Goal: Task Accomplishment & Management: Contribute content

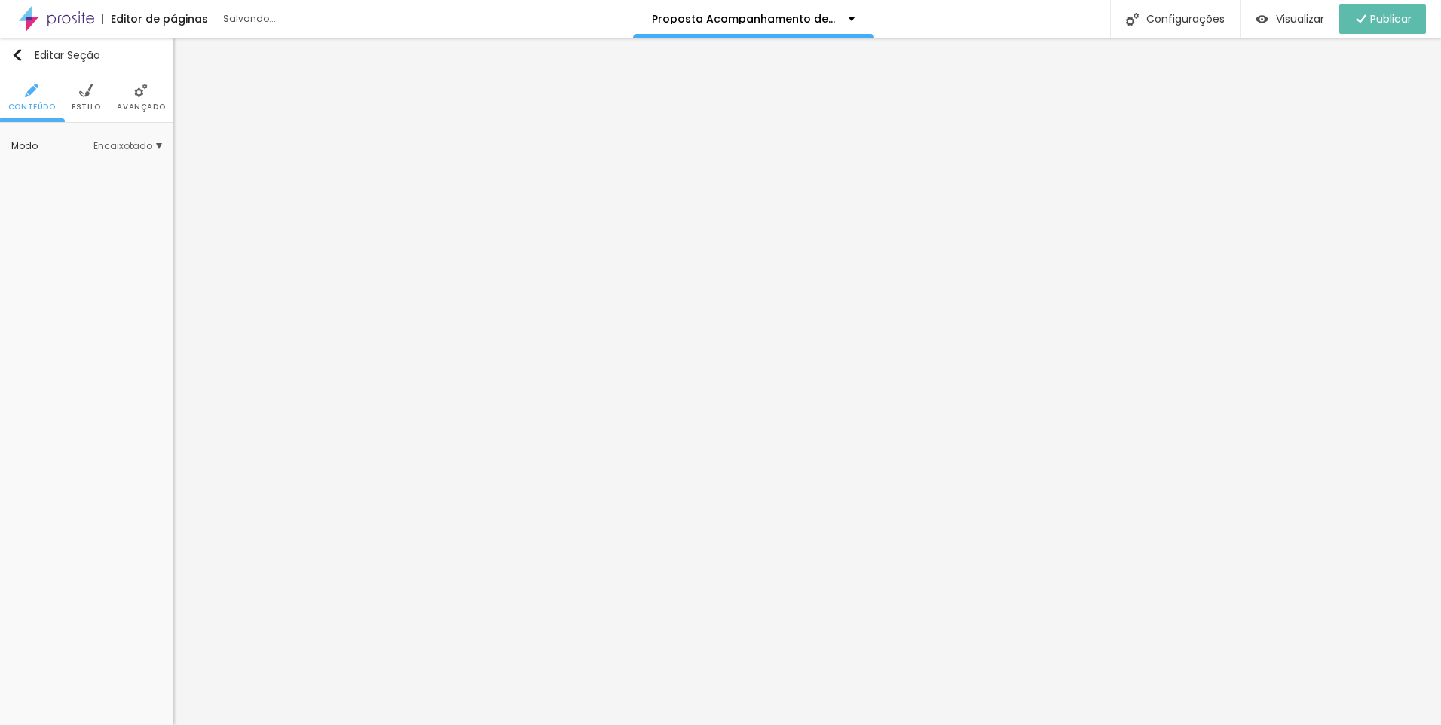
click at [1298, 24] on span "Visualizar" at bounding box center [1300, 19] width 48 height 12
click at [1392, 16] on span "Publicar" at bounding box center [1381, 19] width 41 height 12
click at [1297, 17] on span "Visualizar" at bounding box center [1300, 19] width 48 height 12
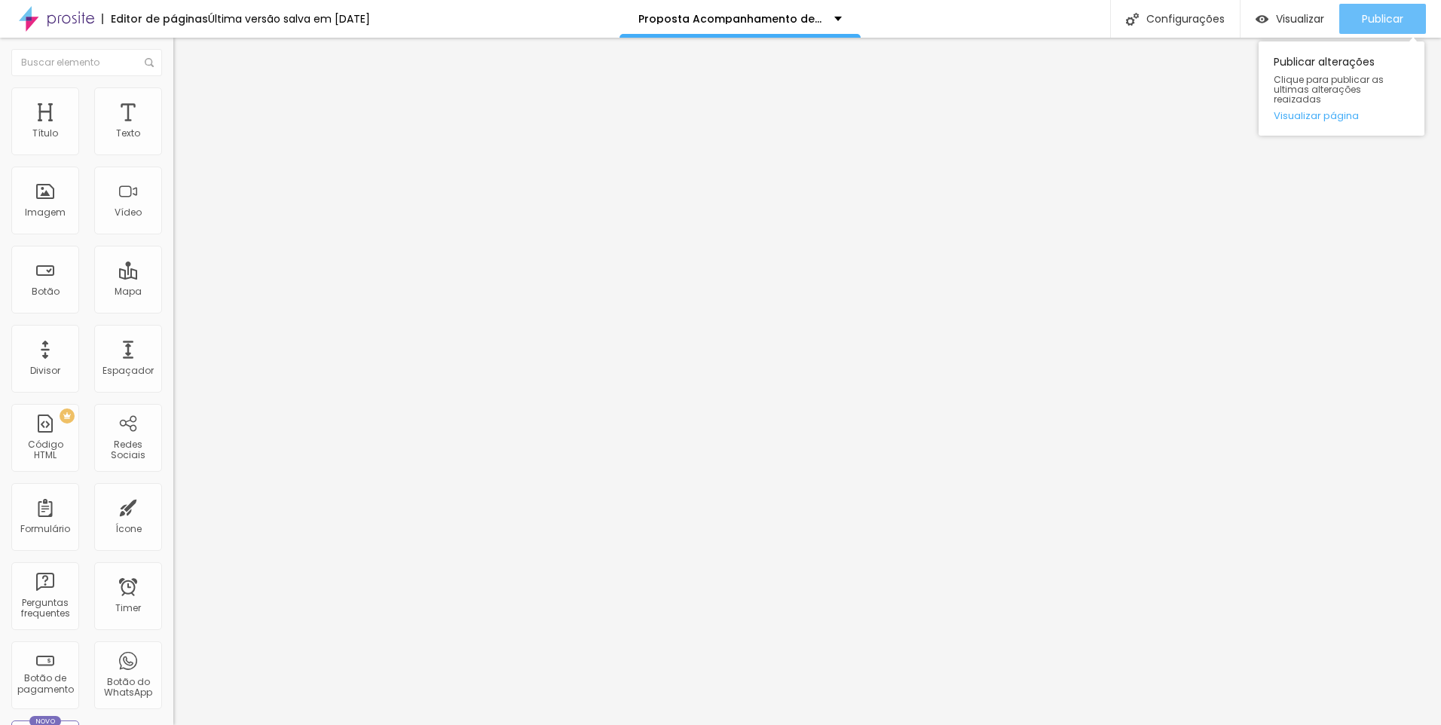
click at [1372, 30] on div "Publicar" at bounding box center [1381, 19] width 41 height 30
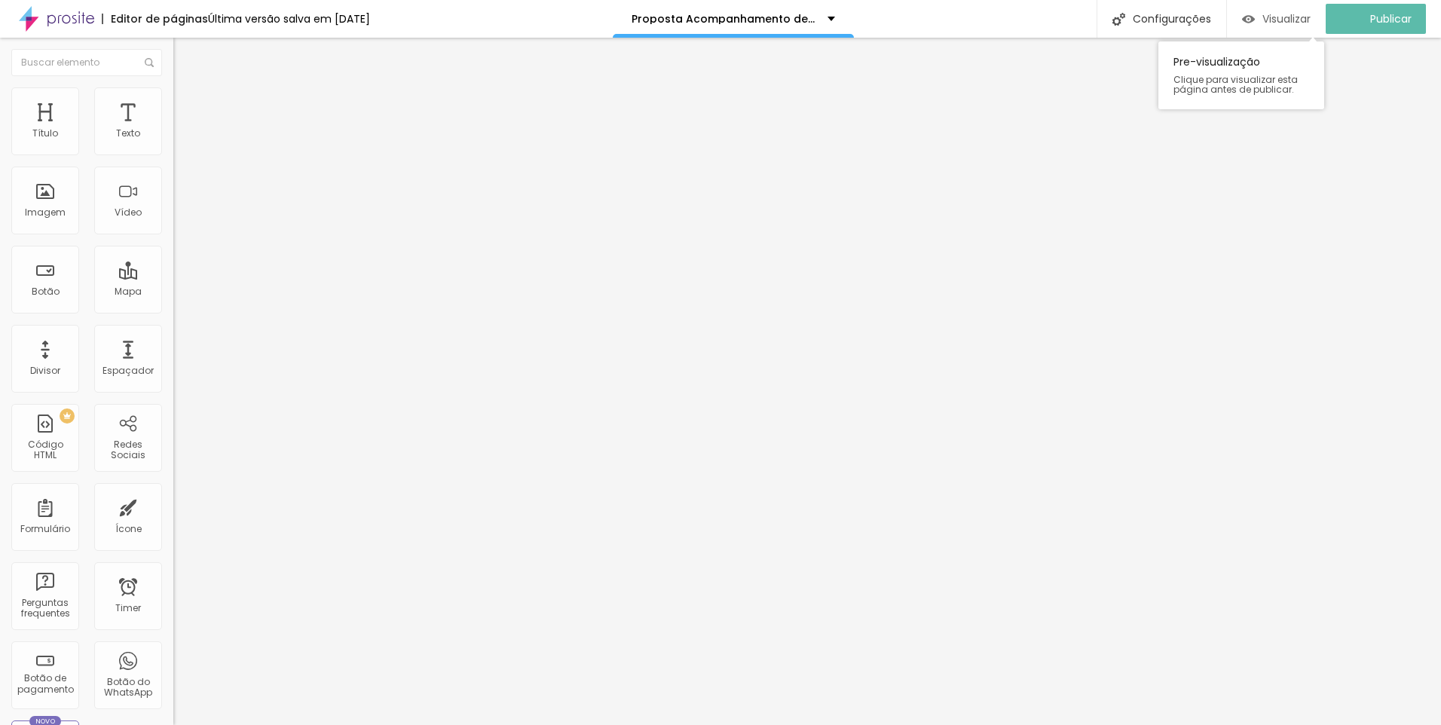
click at [1308, 21] on span "Visualizar" at bounding box center [1286, 19] width 48 height 12
click at [1276, 22] on span "Visualizar" at bounding box center [1300, 19] width 48 height 12
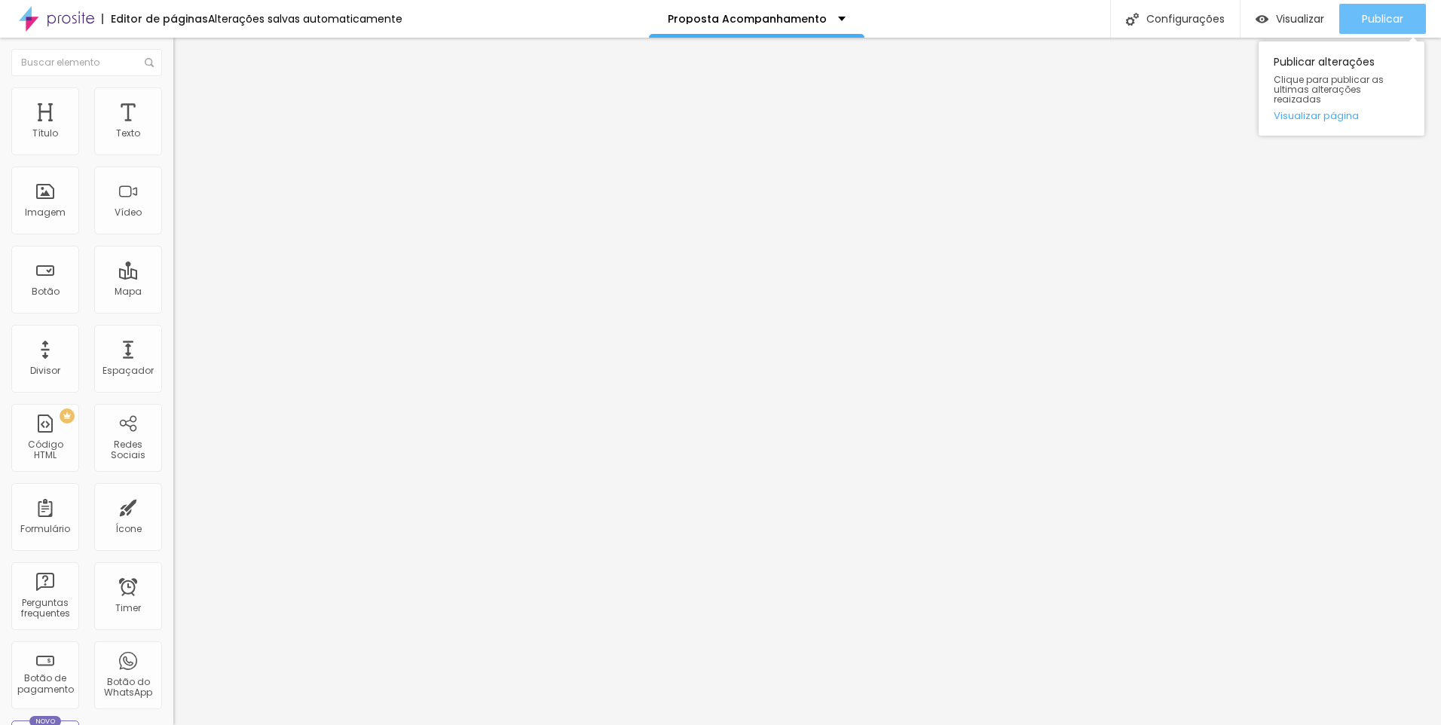
click at [1374, 10] on div "Publicar" at bounding box center [1381, 19] width 41 height 30
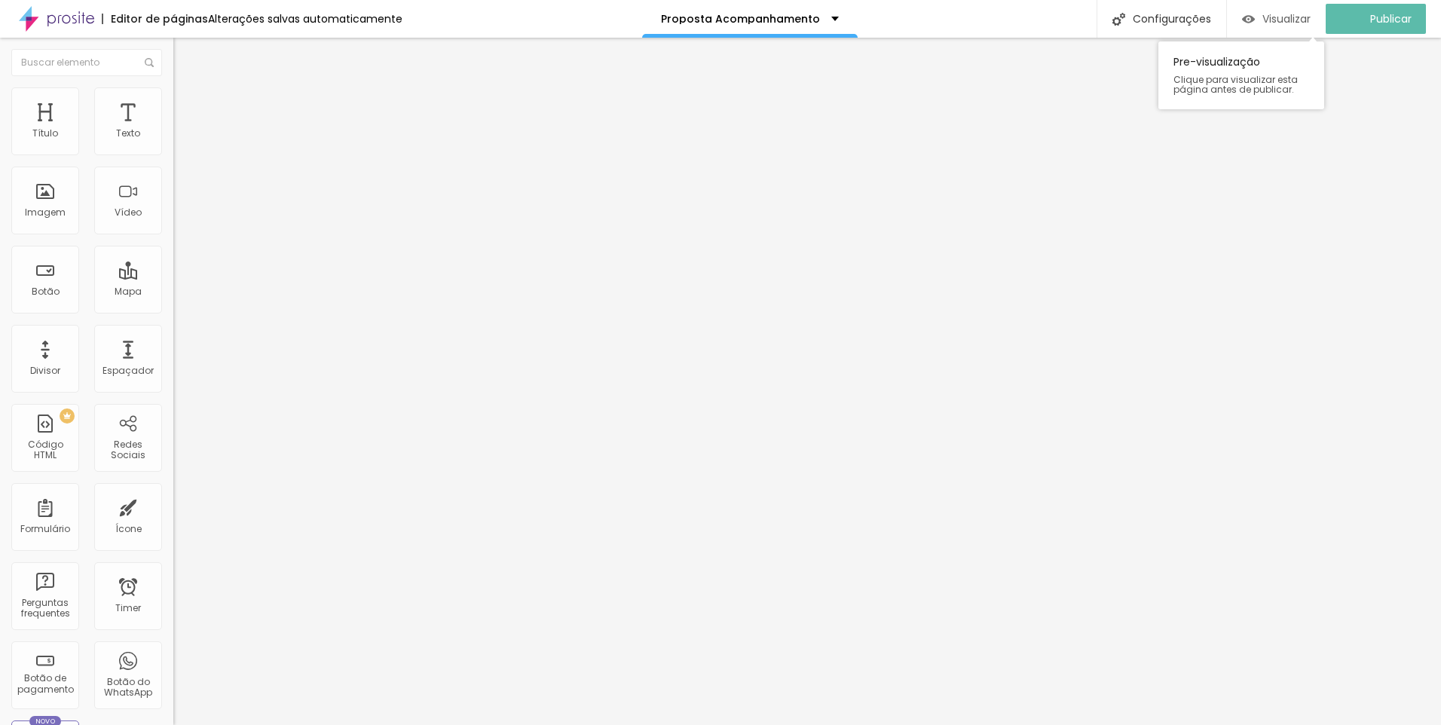
click at [1291, 23] on span "Visualizar" at bounding box center [1286, 19] width 48 height 12
click at [173, 369] on input "40" at bounding box center [205, 377] width 65 height 16
type input "0"
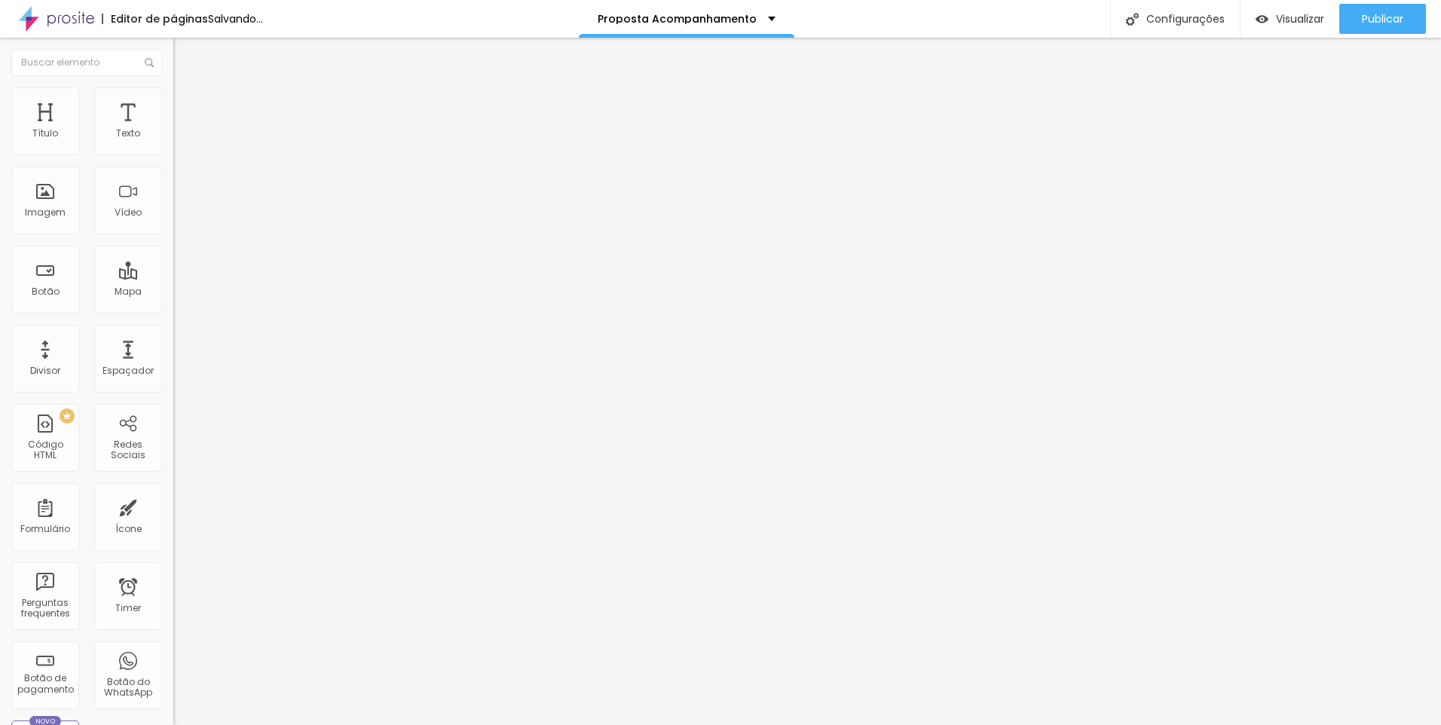
type input "20"
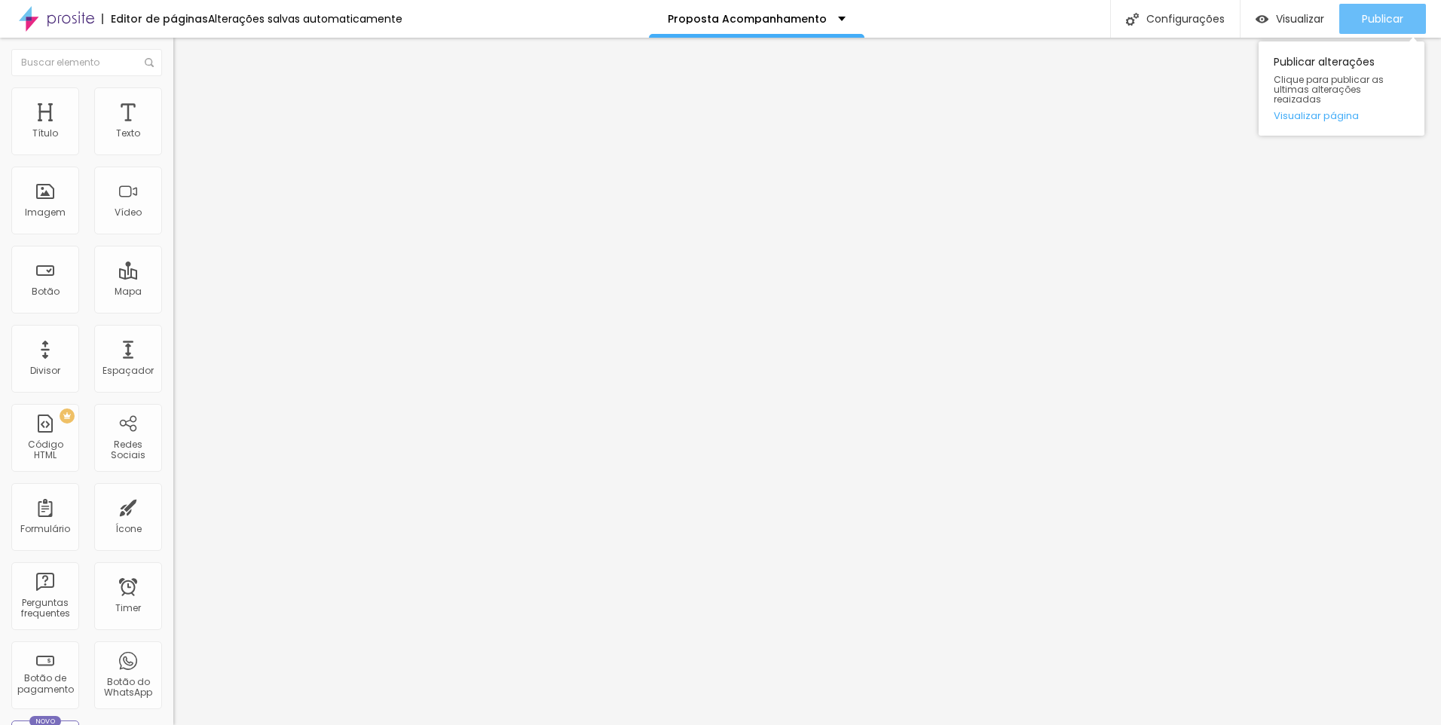
click at [1381, 14] on span "Publicar" at bounding box center [1381, 19] width 41 height 12
click at [1367, 23] on span "Publicar" at bounding box center [1381, 19] width 41 height 12
click at [1370, 16] on span "Publicar" at bounding box center [1381, 19] width 41 height 12
click at [1376, 25] on span "Publicar" at bounding box center [1381, 19] width 41 height 12
click at [1390, 20] on span "Publicar" at bounding box center [1381, 19] width 41 height 12
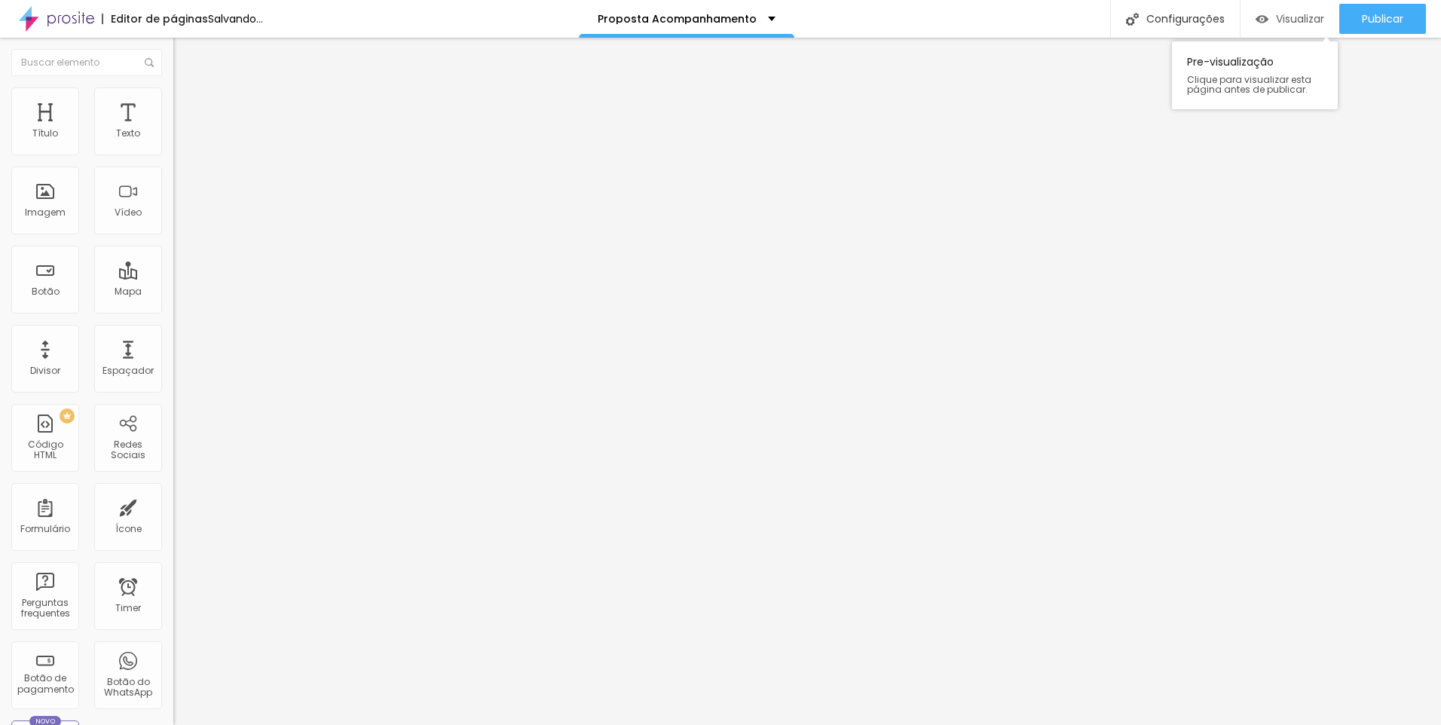
click at [1282, 18] on span "Visualizar" at bounding box center [1300, 19] width 48 height 12
click at [1378, 30] on div "Publicar" at bounding box center [1381, 19] width 41 height 30
click at [1299, 18] on span "Visualizar" at bounding box center [1300, 19] width 48 height 12
click at [173, 99] on li "Avançado" at bounding box center [259, 94] width 173 height 15
click at [173, 86] on img at bounding box center [180, 79] width 14 height 14
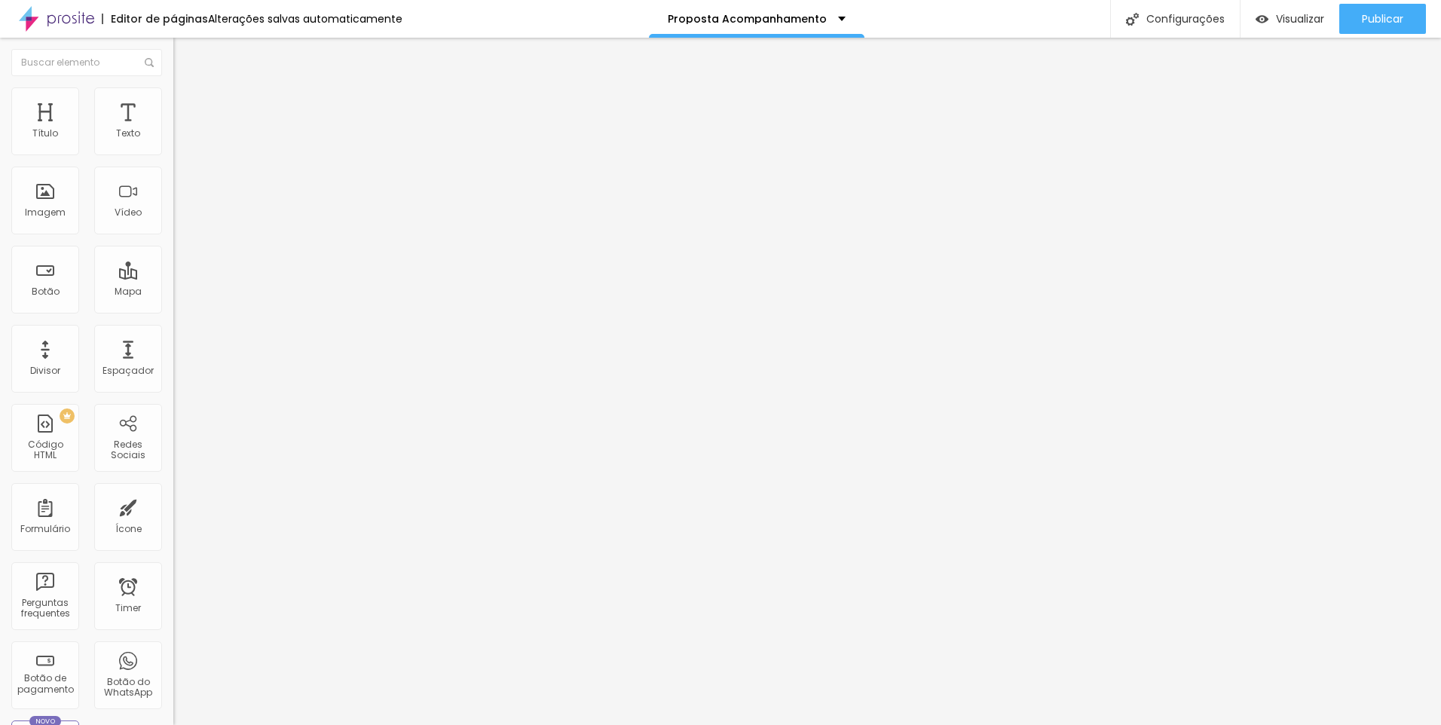
click at [173, 142] on span "Titulo 2" at bounding box center [197, 133] width 49 height 19
click at [173, 154] on div "Titulo 3 H3" at bounding box center [259, 148] width 173 height 12
click at [173, 168] on span "Titulo 4" at bounding box center [193, 160] width 40 height 15
click at [181, 221] on icon "button" at bounding box center [184, 218] width 6 height 6
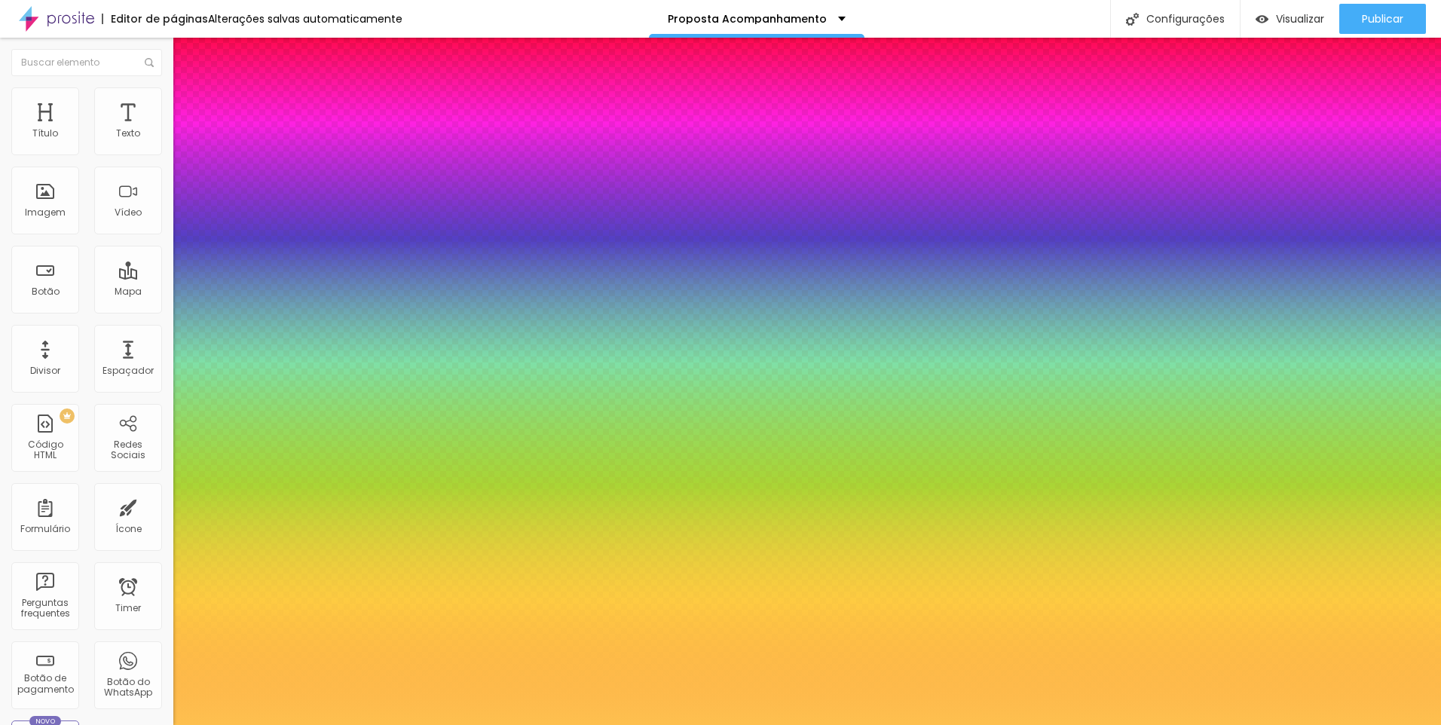
type input "1"
type input "0.5"
type input "49"
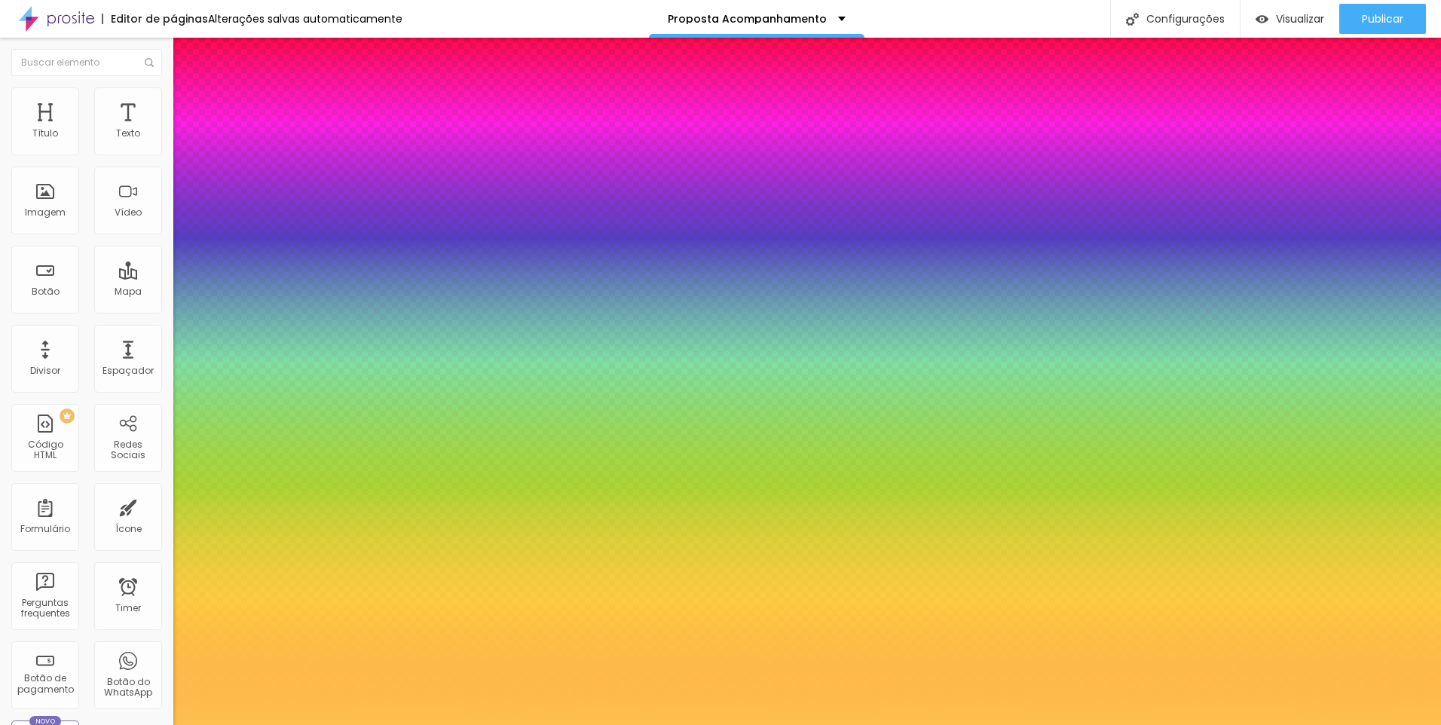
type input "1"
type input "0.5"
type input "48"
type input "1"
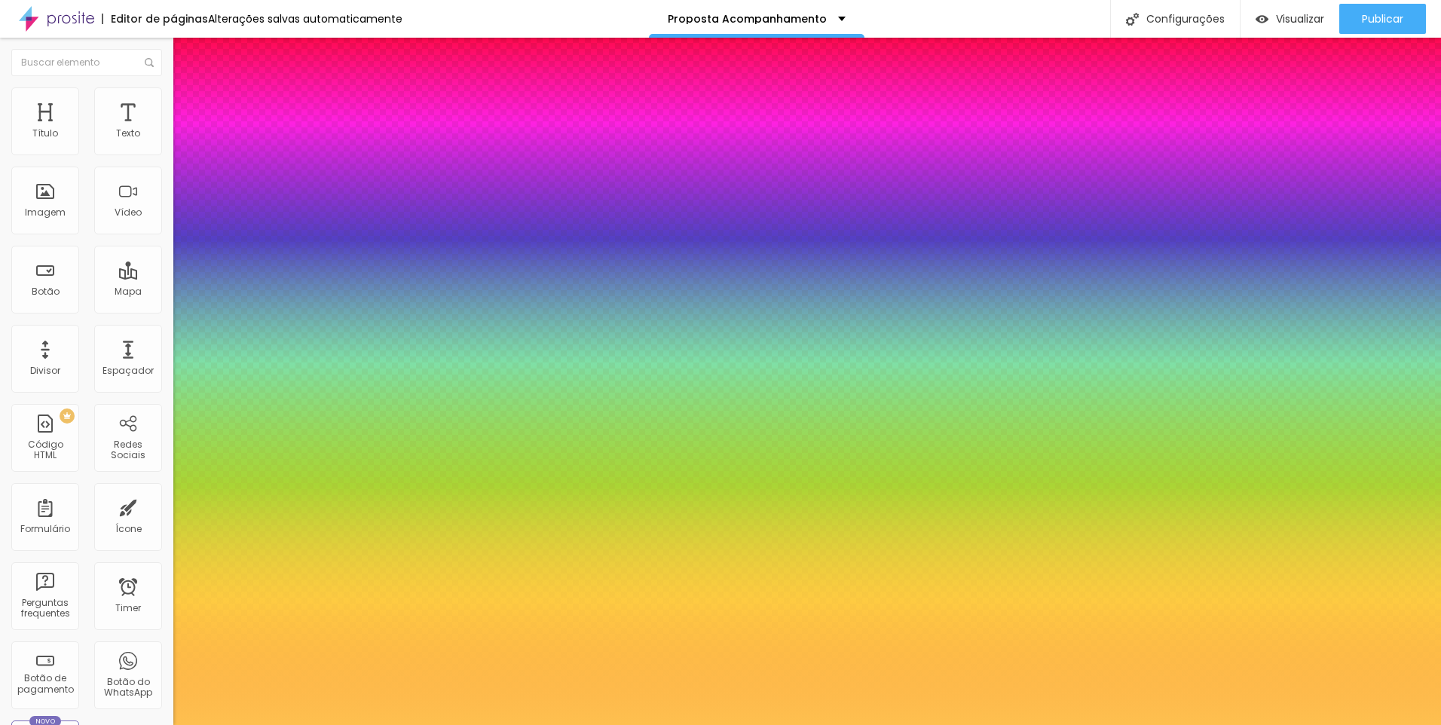
type input "0.5"
type input "47"
type input "1"
type input "0.5"
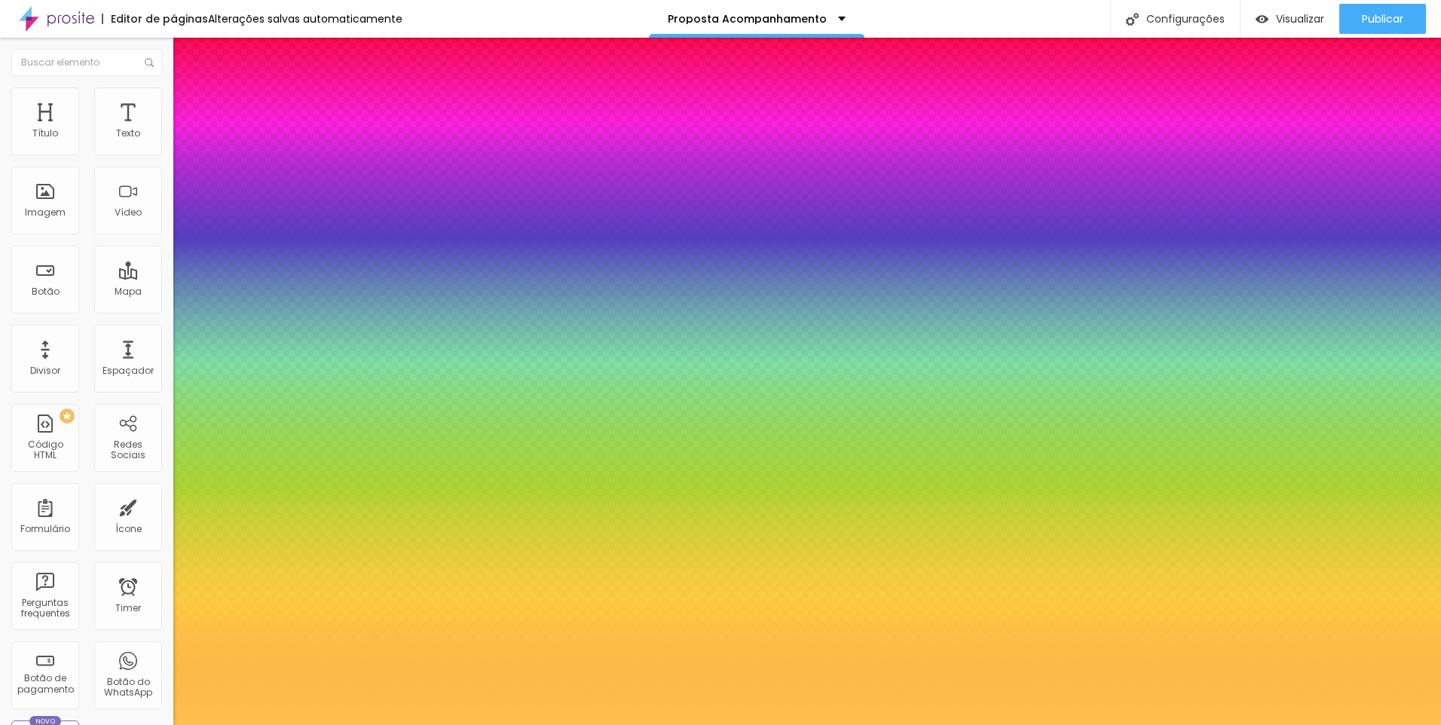
type input "46"
type input "1"
type input "0.5"
type input "45"
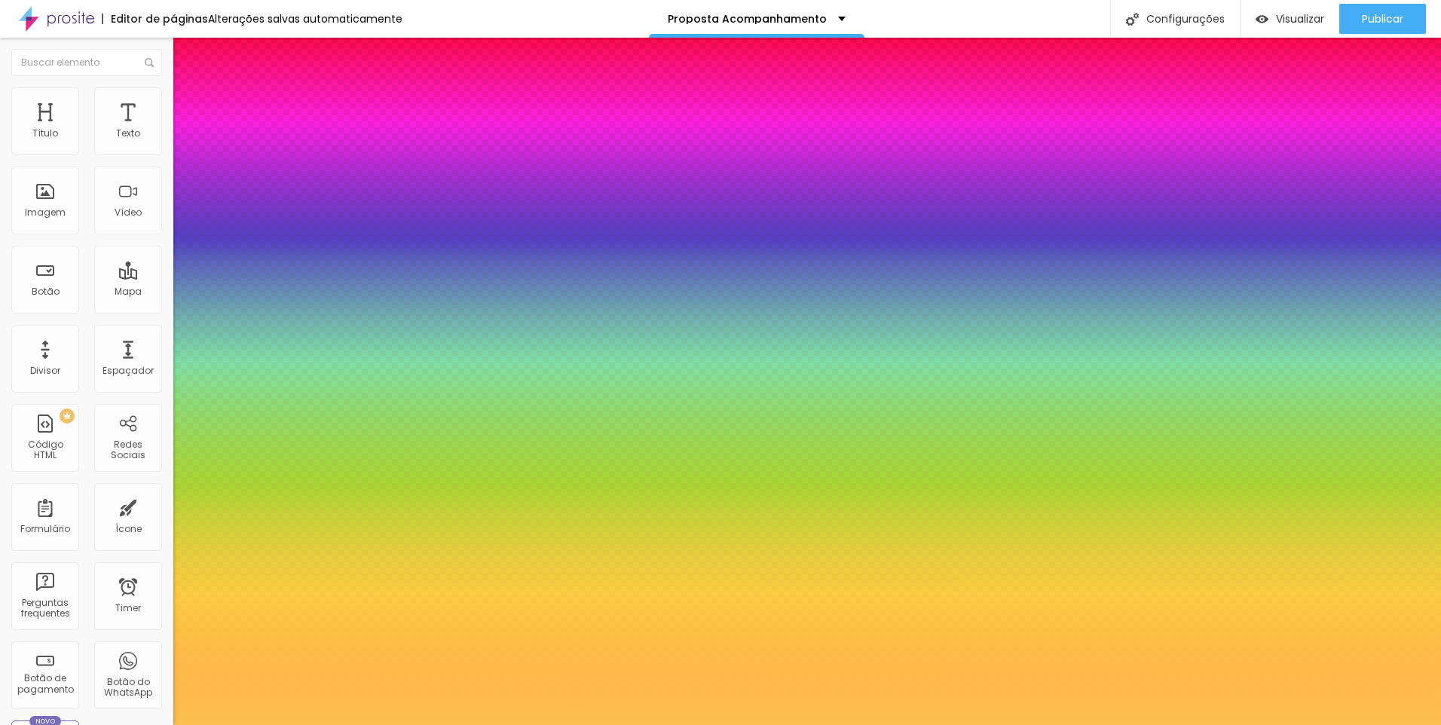
type input "45"
type input "1"
type input "0.5"
type input "44"
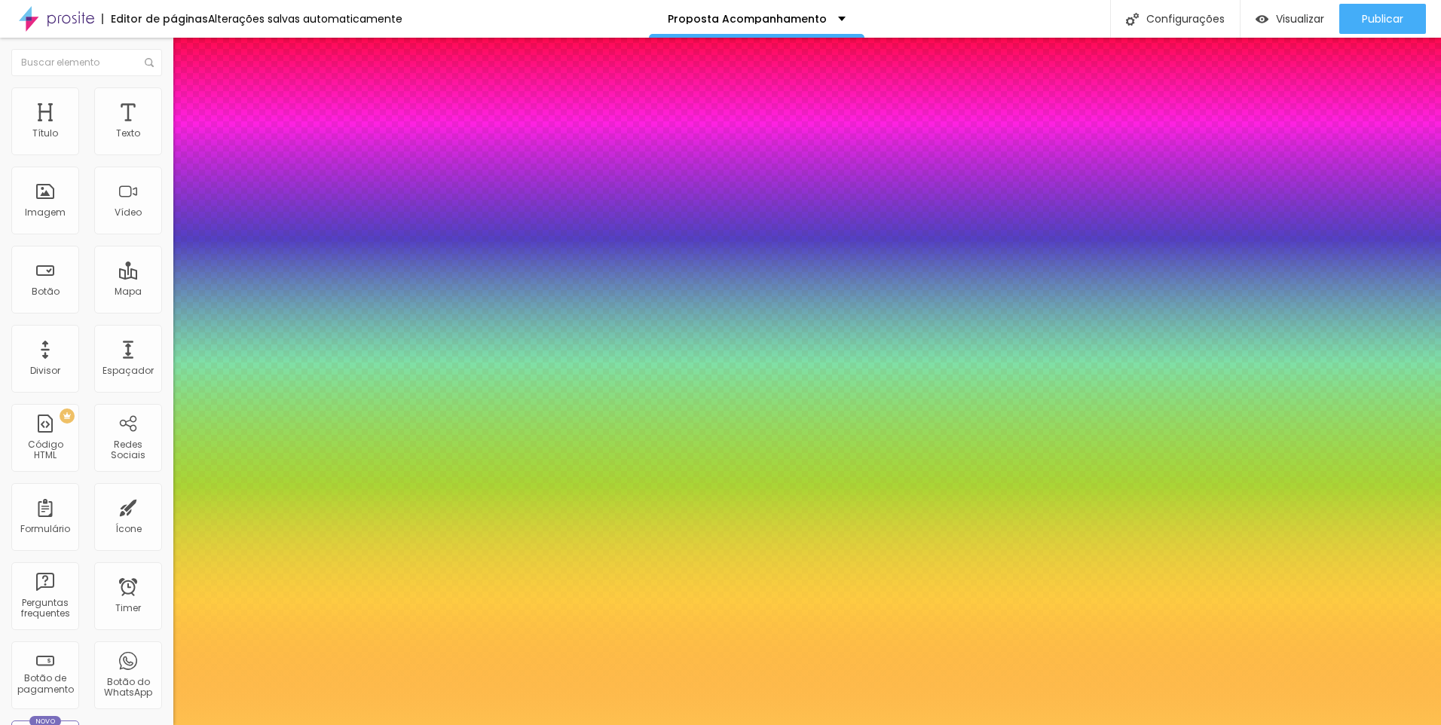
type input "1"
type input "0.5"
type input "43"
type input "1"
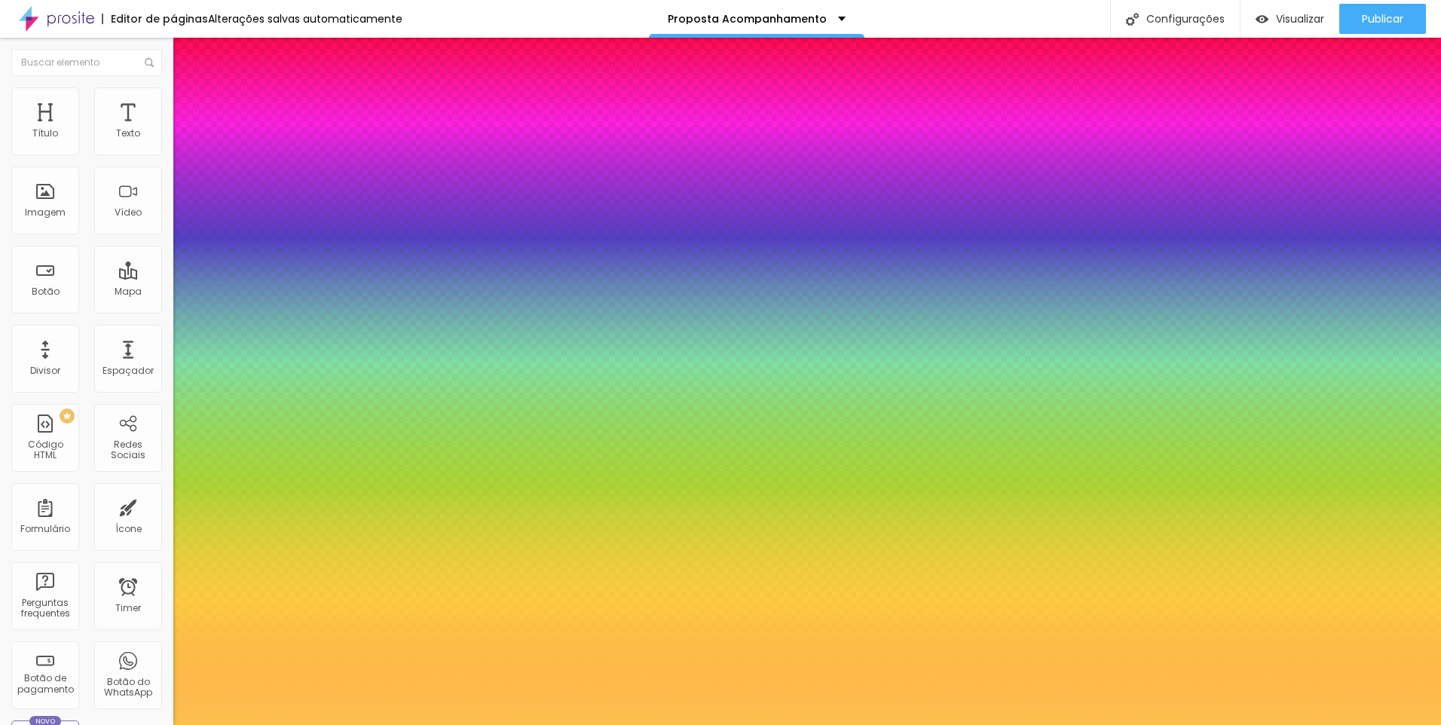
type input "0.5"
type input "42"
type input "1"
type input "0.5"
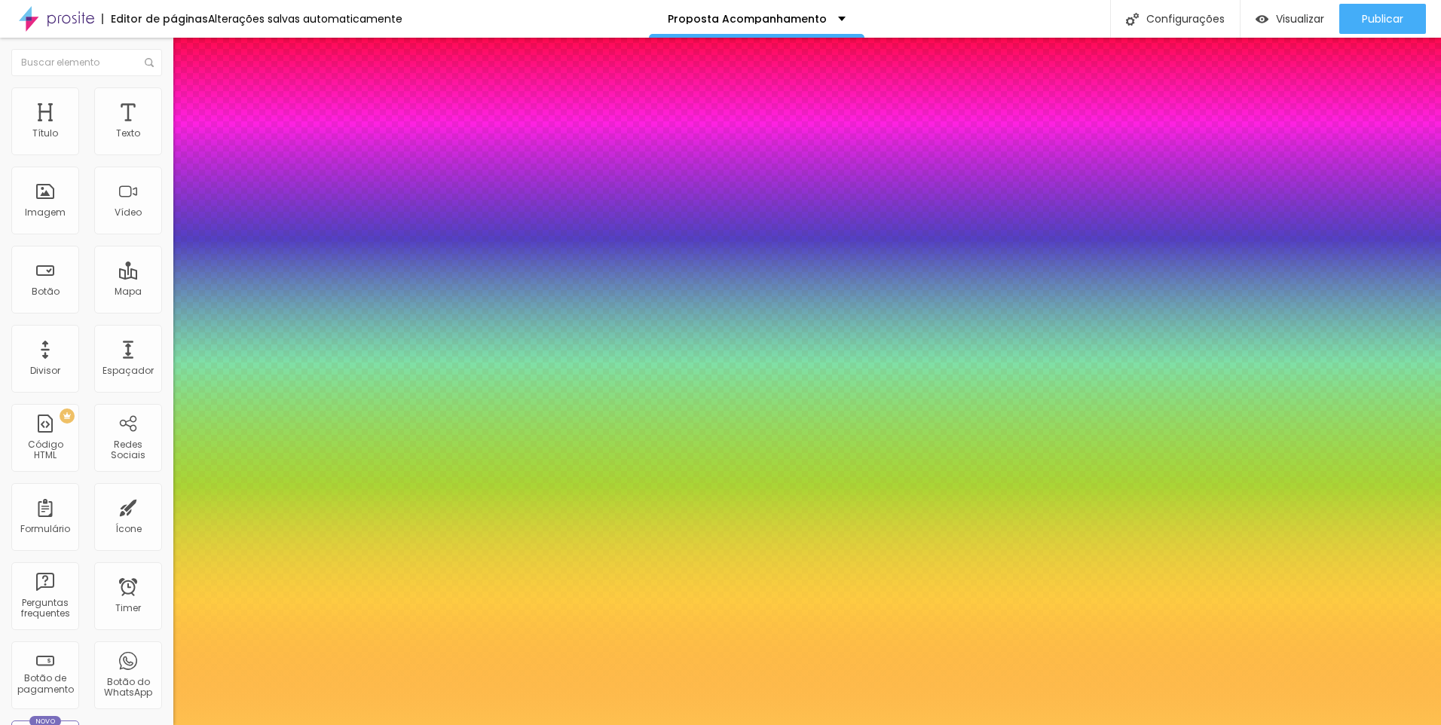
type input "41"
type input "1"
type input "0.5"
type input "1"
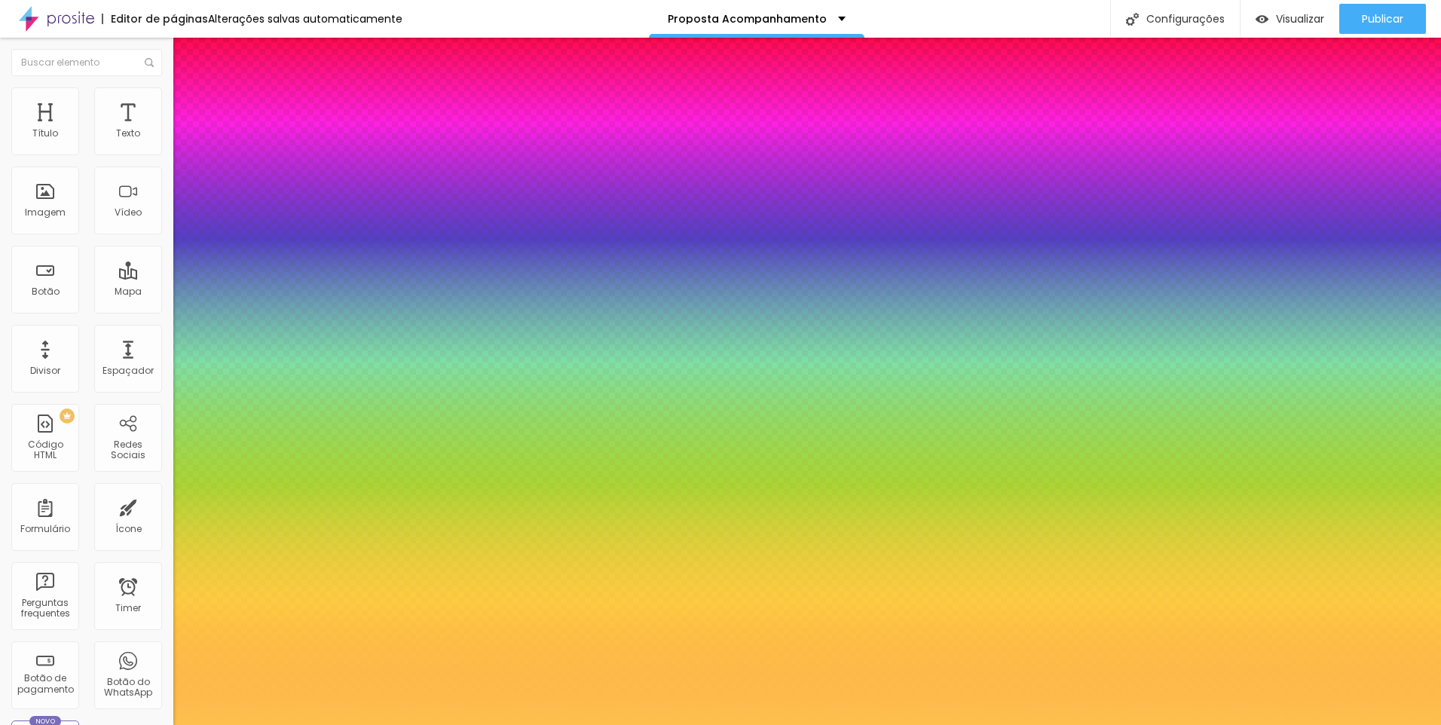
type input "0.5"
type input "30"
type input "1"
type input "0.5"
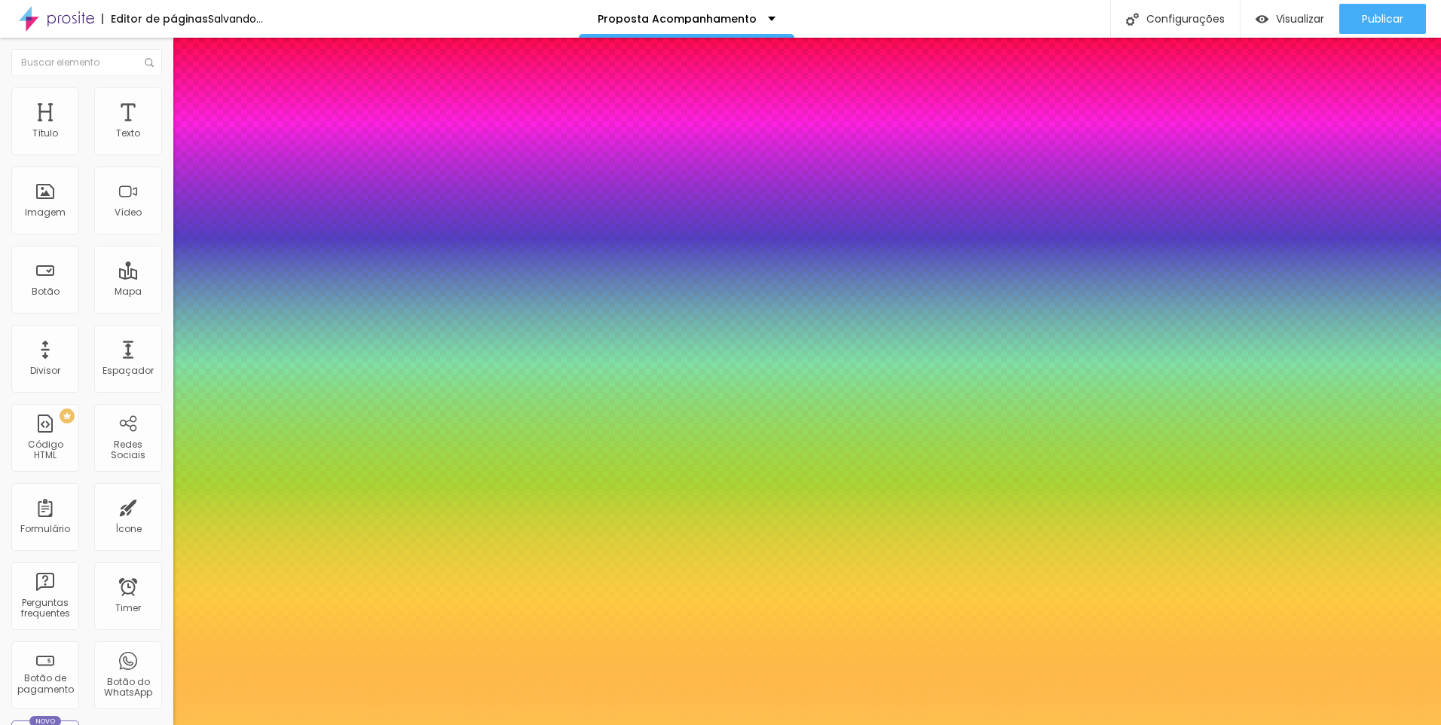
type input "29"
type input "1"
type input "0.5"
type input "1"
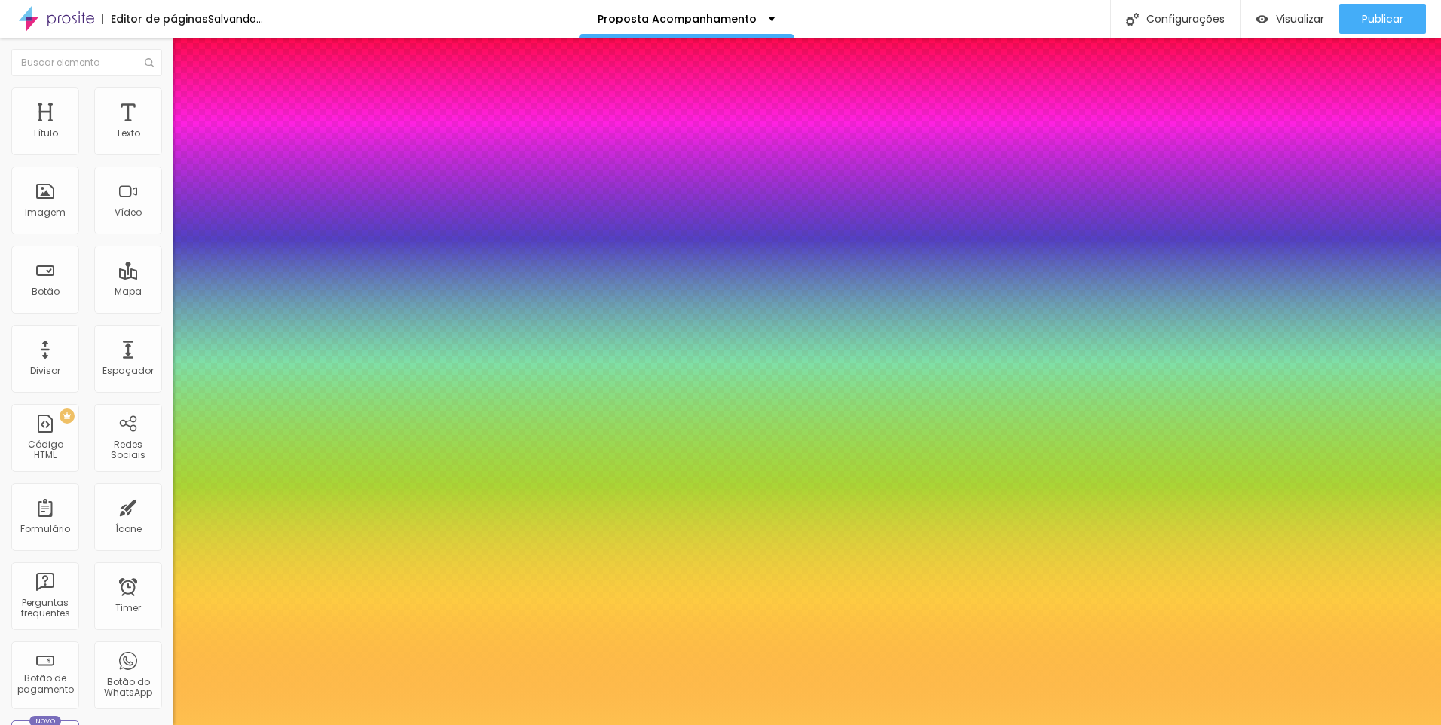
type input "0.5"
type input "1"
type input "0.5"
type input "1"
type input "0.5"
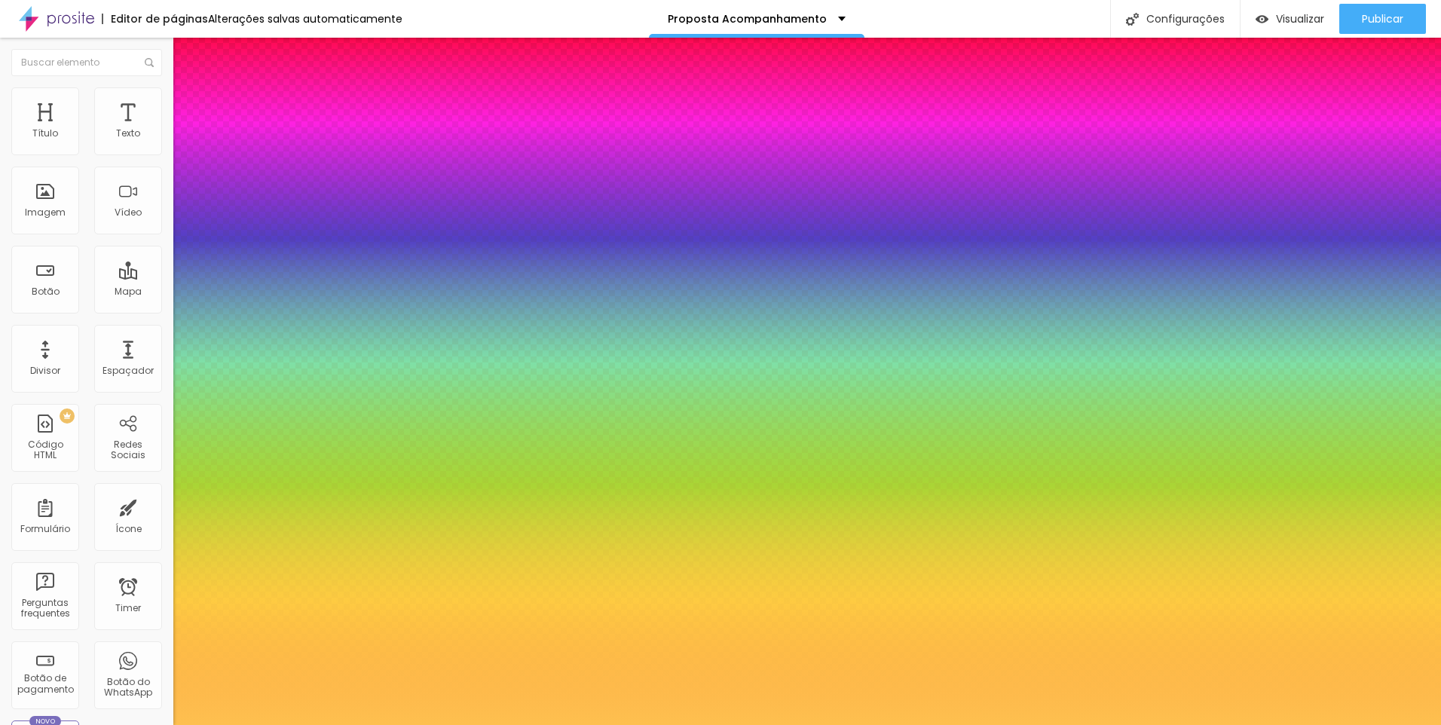
click at [884, 724] on div at bounding box center [720, 725] width 1441 height 0
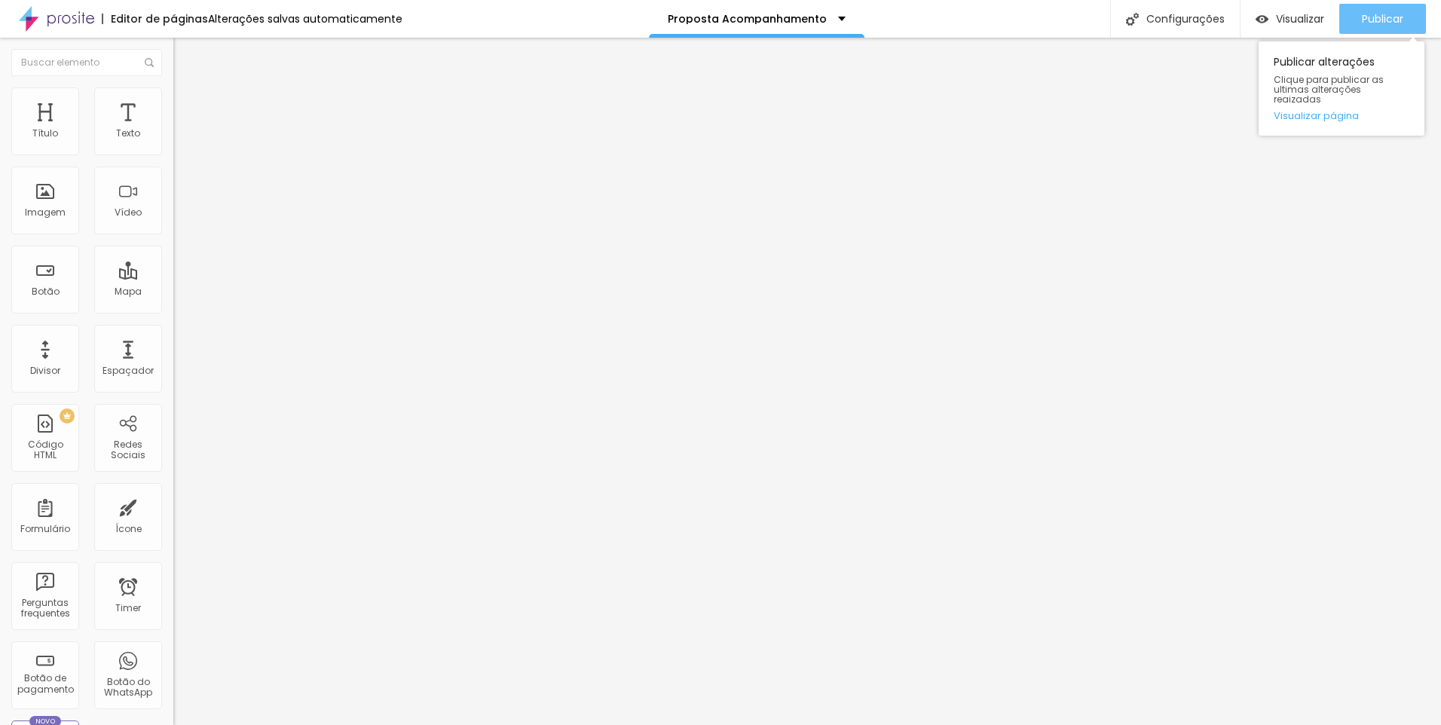
click at [1373, 17] on span "Publicar" at bounding box center [1381, 19] width 41 height 12
click at [1300, 25] on span "Visualizar" at bounding box center [1300, 19] width 48 height 12
click at [1379, 17] on span "Publicar" at bounding box center [1381, 19] width 41 height 12
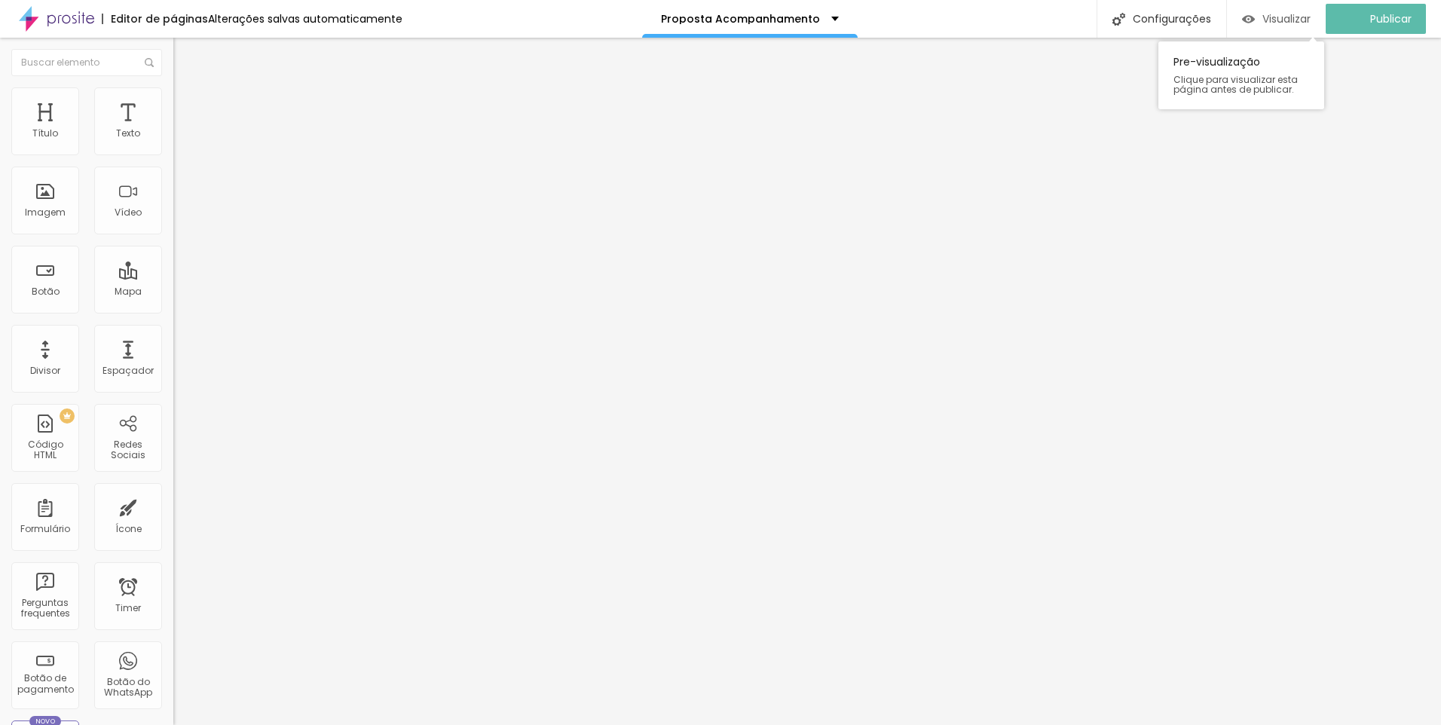
click at [1306, 25] on span "Visualizar" at bounding box center [1286, 19] width 48 height 12
